Goal: Use online tool/utility: Utilize a website feature to perform a specific function

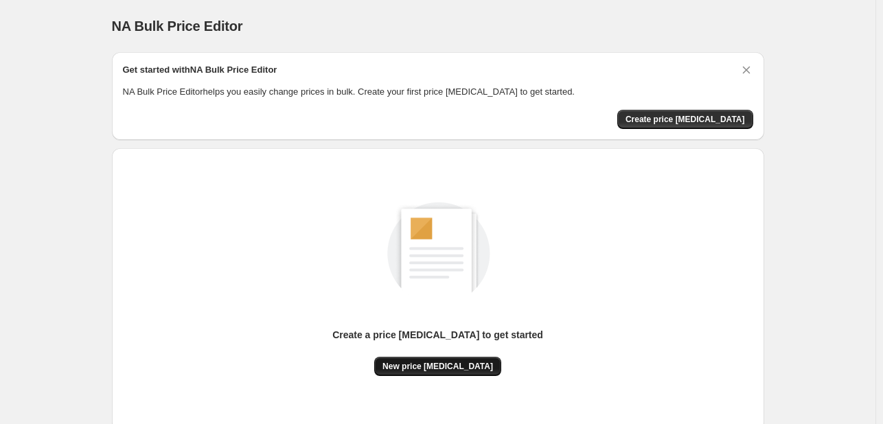
click at [413, 355] on div "Create a price [MEDICAL_DATA] to get started" at bounding box center [437, 342] width 211 height 29
click at [416, 370] on span "New price [MEDICAL_DATA]" at bounding box center [437, 366] width 110 height 11
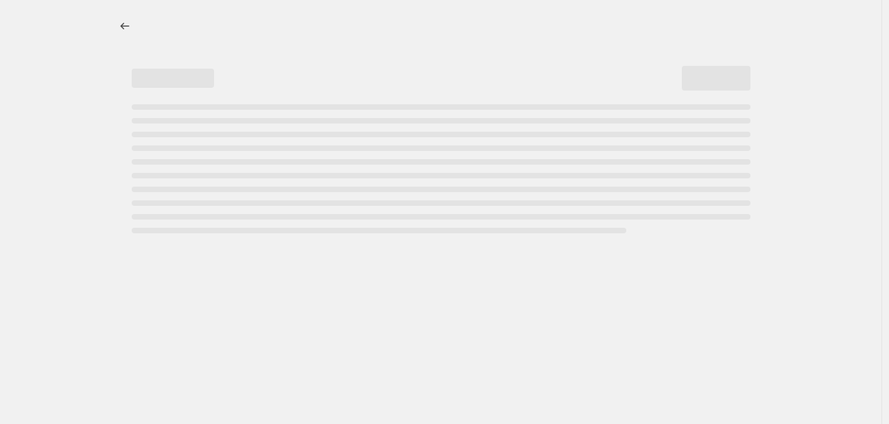
select select "percentage"
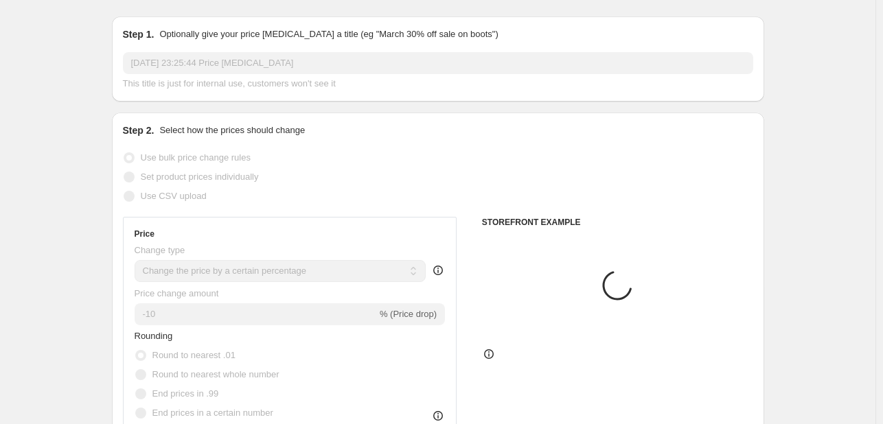
scroll to position [69, 0]
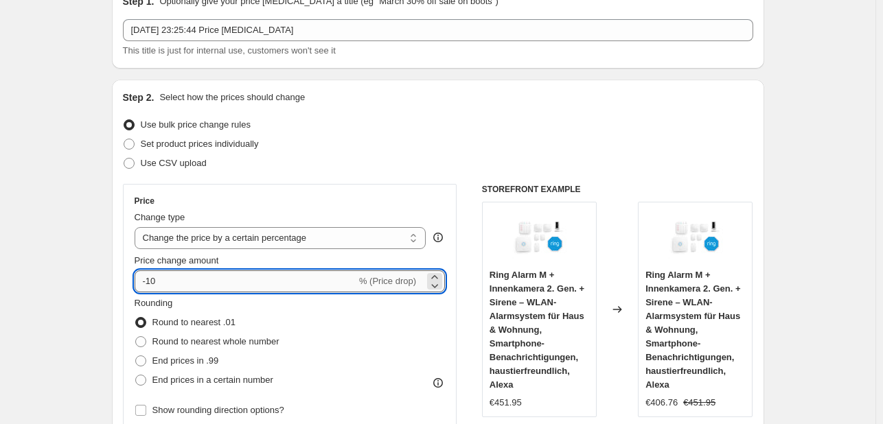
click at [184, 285] on input "-10" at bounding box center [246, 281] width 222 height 22
type input "-1"
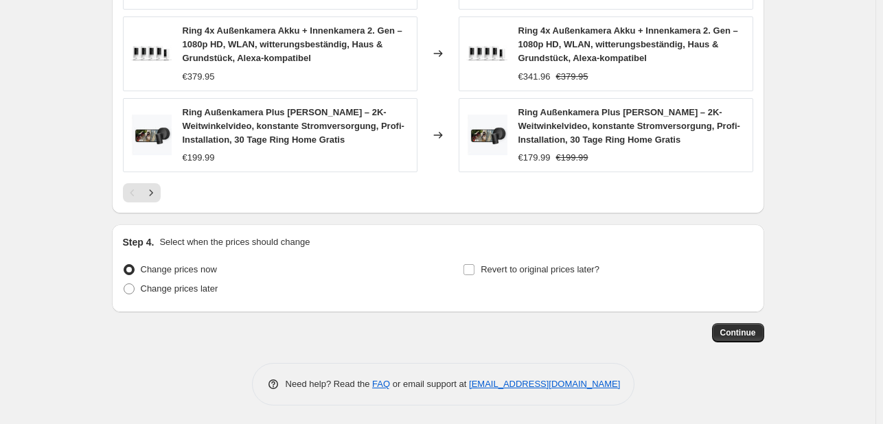
scroll to position [1065, 0]
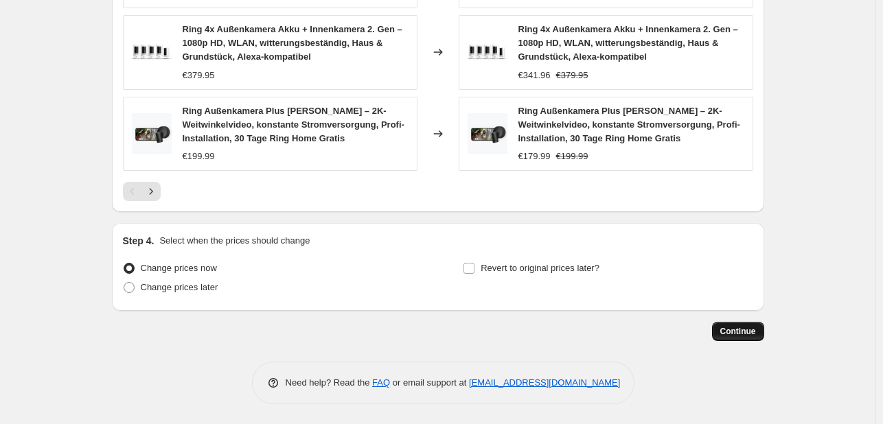
type input "-30"
click at [736, 327] on span "Continue" at bounding box center [738, 331] width 36 height 11
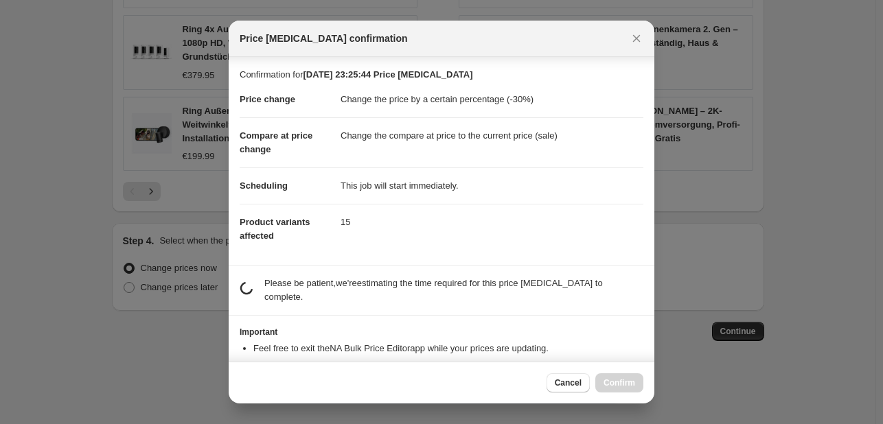
scroll to position [26, 0]
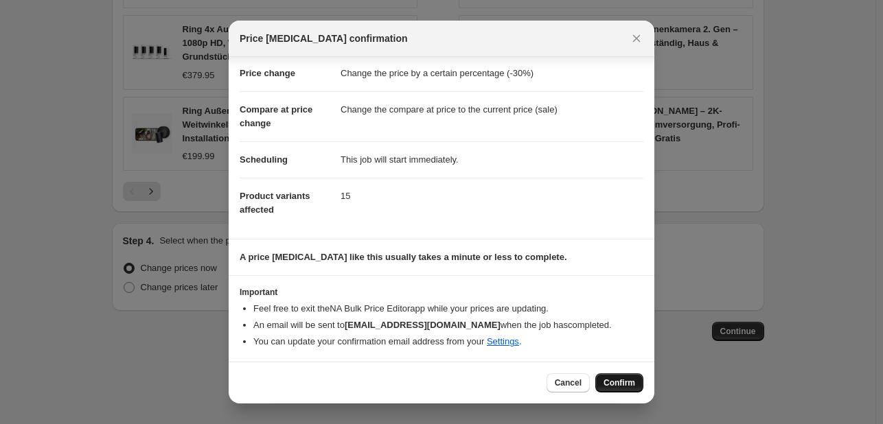
click at [603, 380] on button "Confirm" at bounding box center [619, 382] width 48 height 19
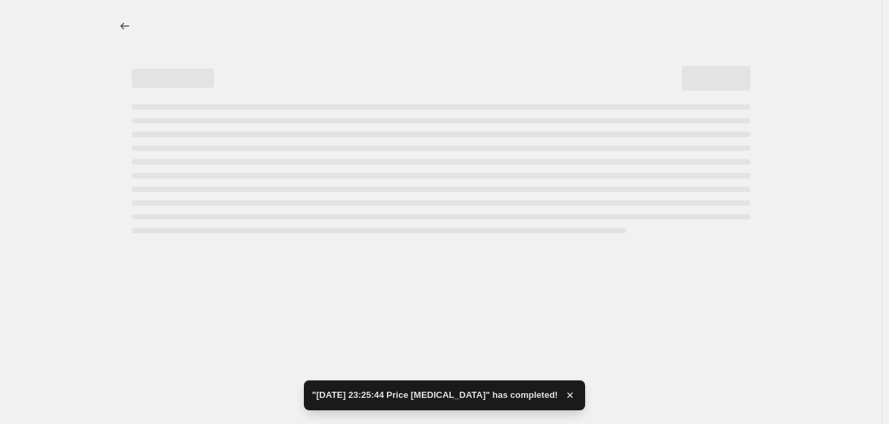
select select "percentage"
